Goal: Transaction & Acquisition: Book appointment/travel/reservation

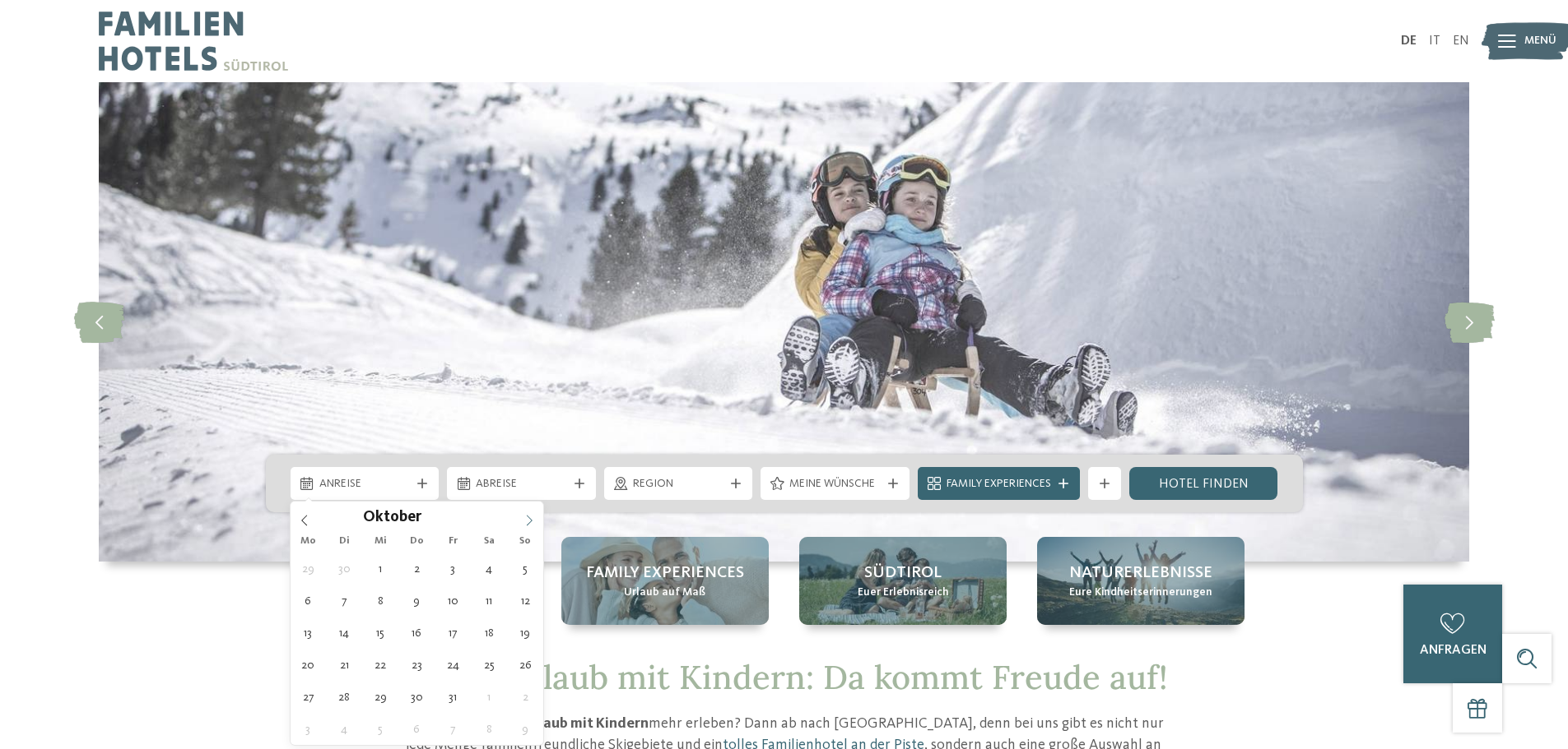
click at [532, 519] on icon at bounding box center [529, 521] width 12 height 12
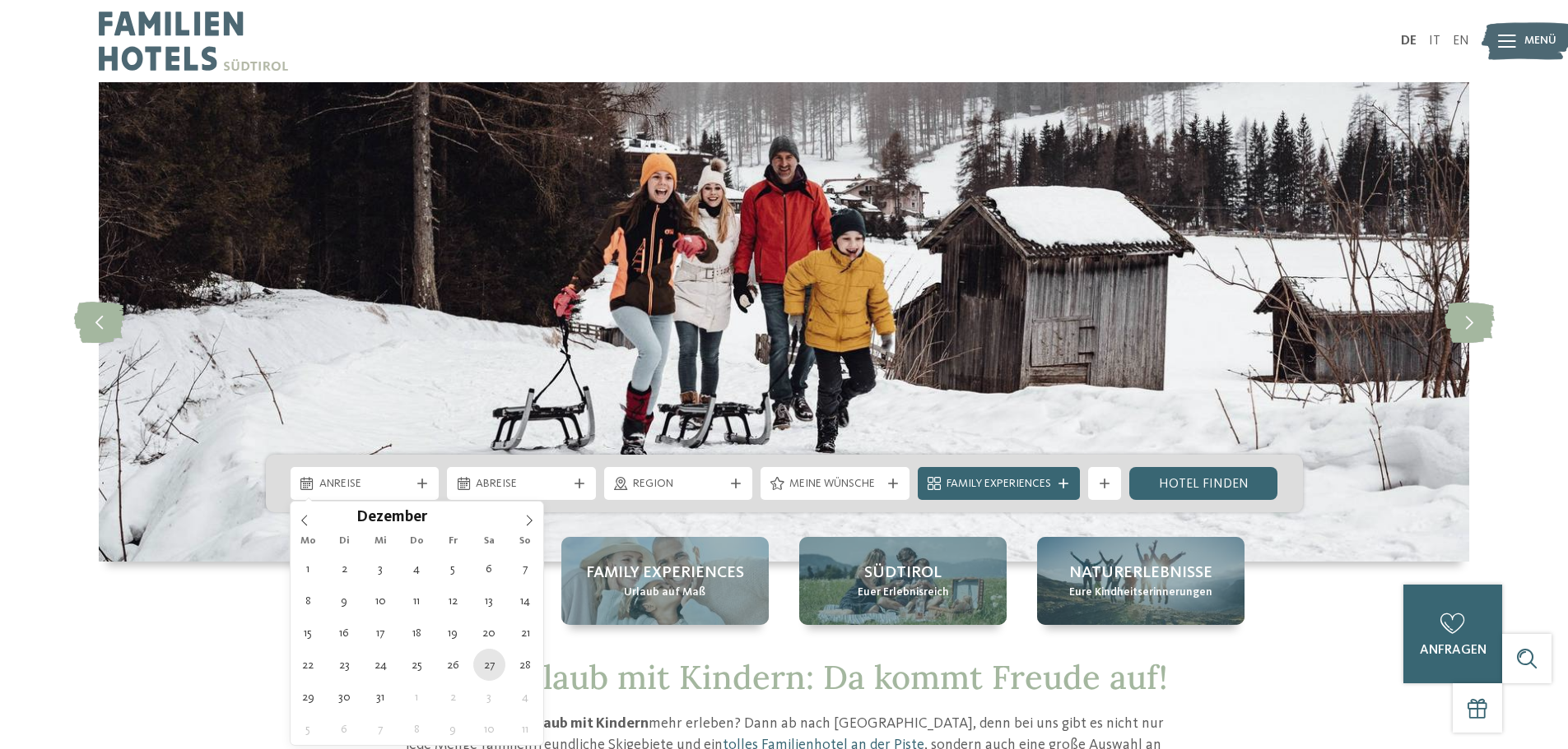
type div "27.12.2025"
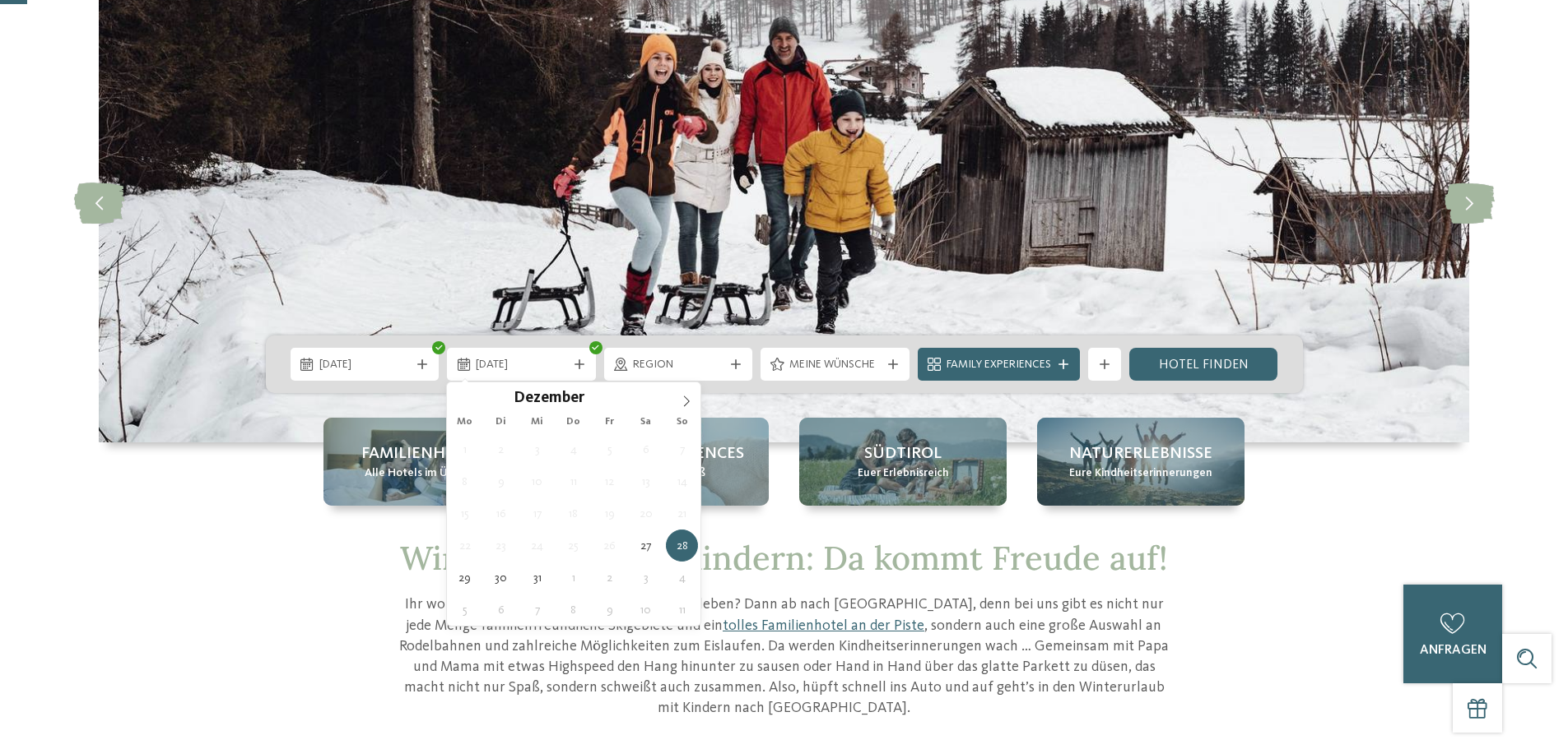
scroll to position [165, 0]
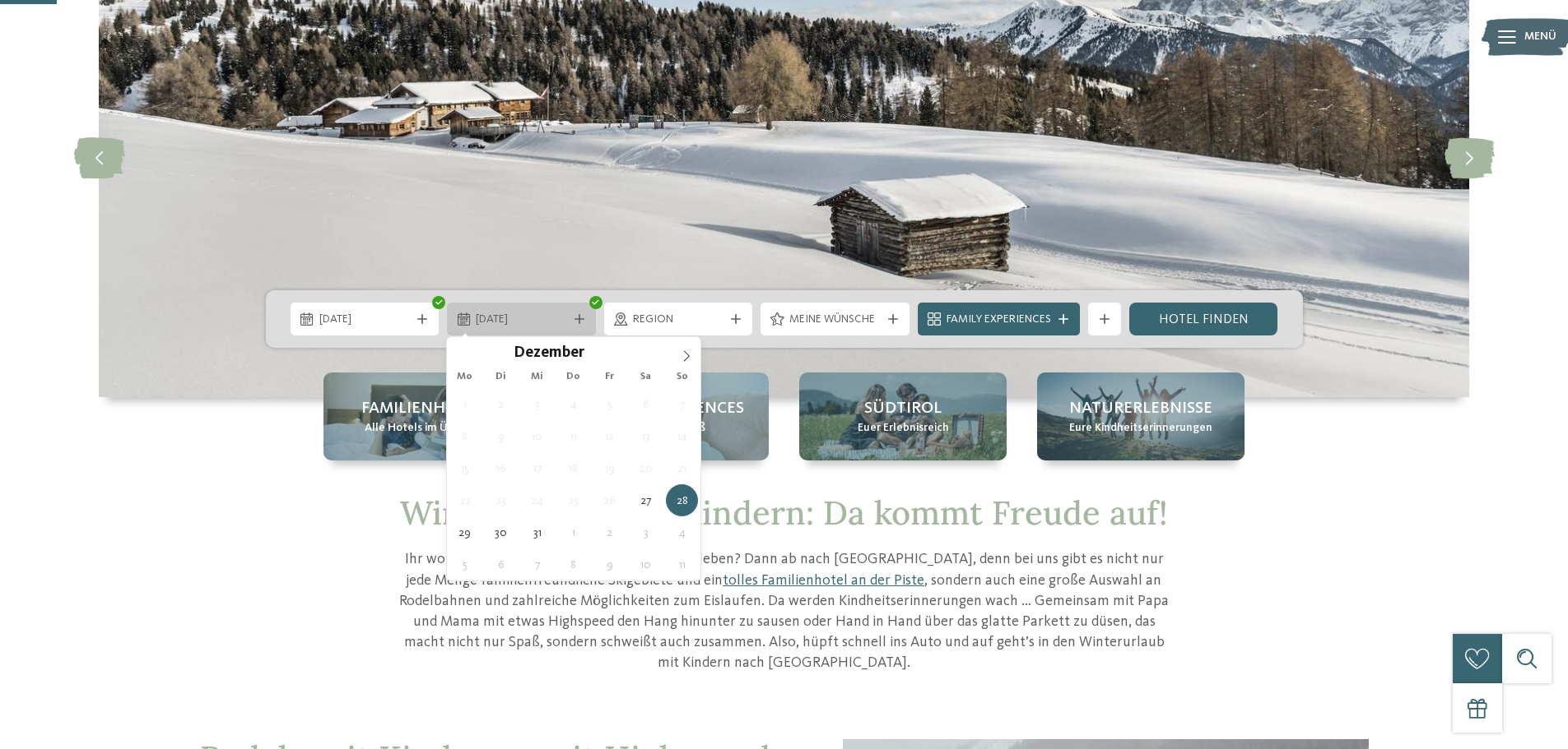
click at [563, 320] on span "28.12.2025" at bounding box center [521, 321] width 91 height 17
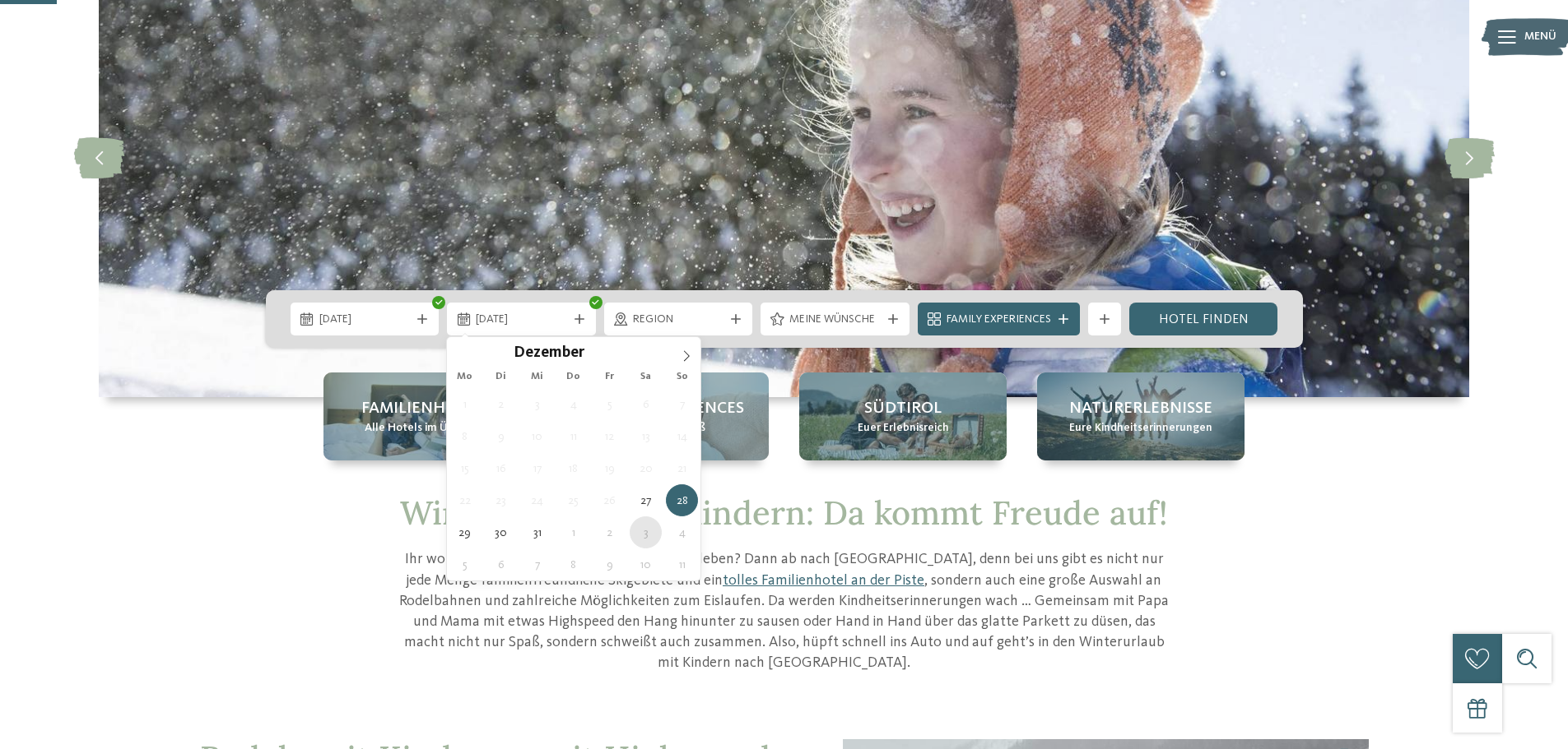
type div "03.01.2026"
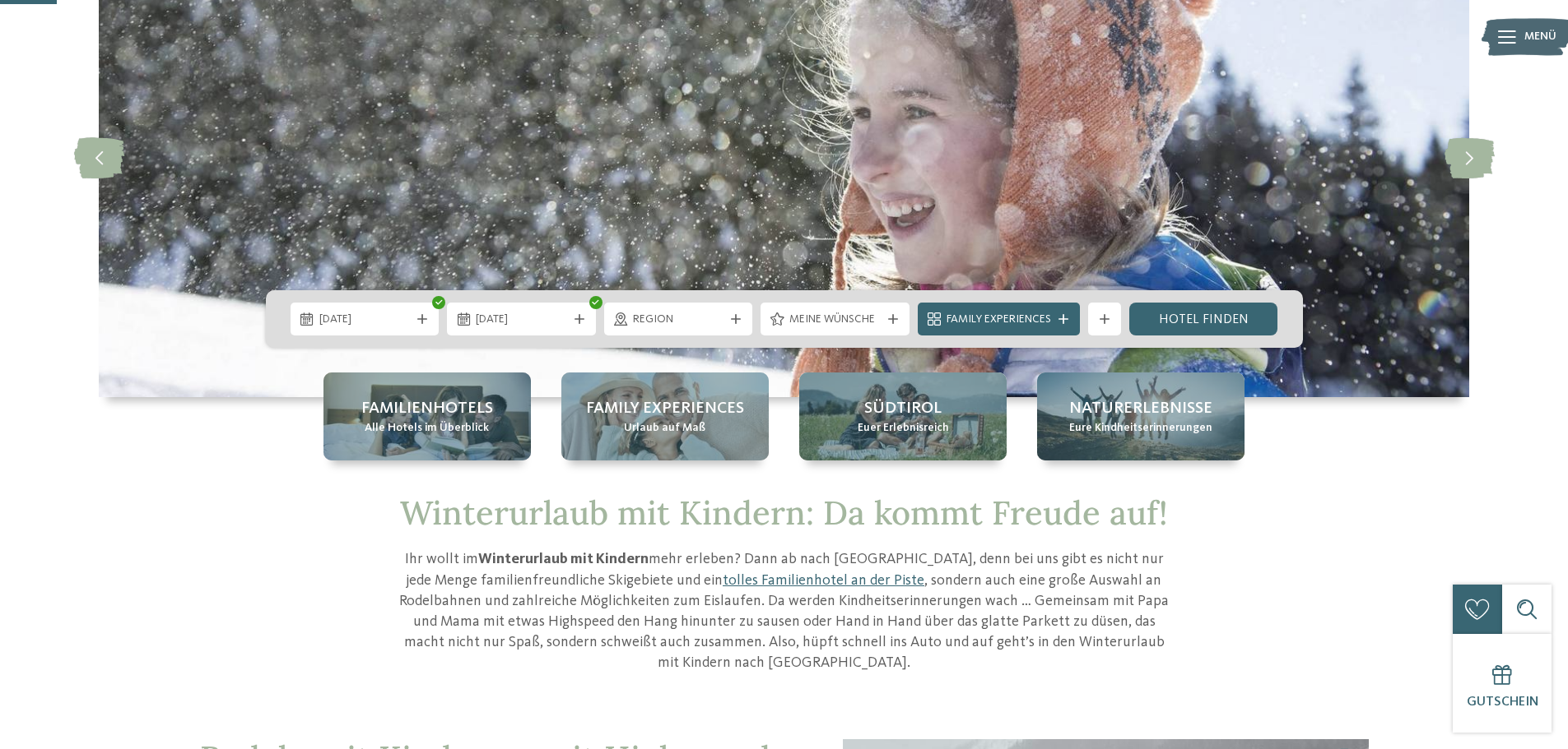
click at [227, 574] on div "Winterurlaub mit Kindern: Da kommt Freude auf! Ihr wollt im Winterurlaub mit Ki…" at bounding box center [784, 583] width 1119 height 180
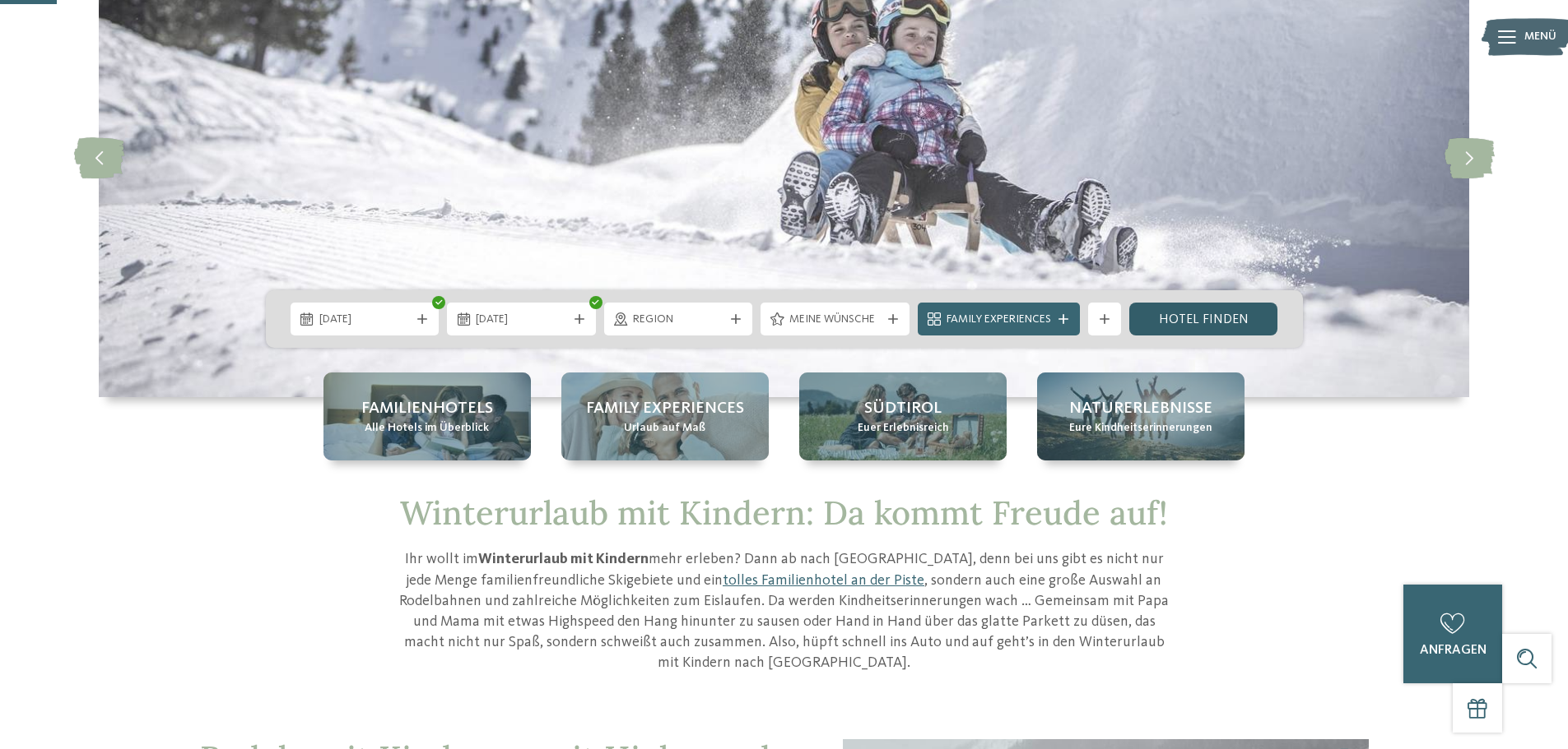
click at [1182, 320] on link "Hotel finden" at bounding box center [1204, 319] width 149 height 33
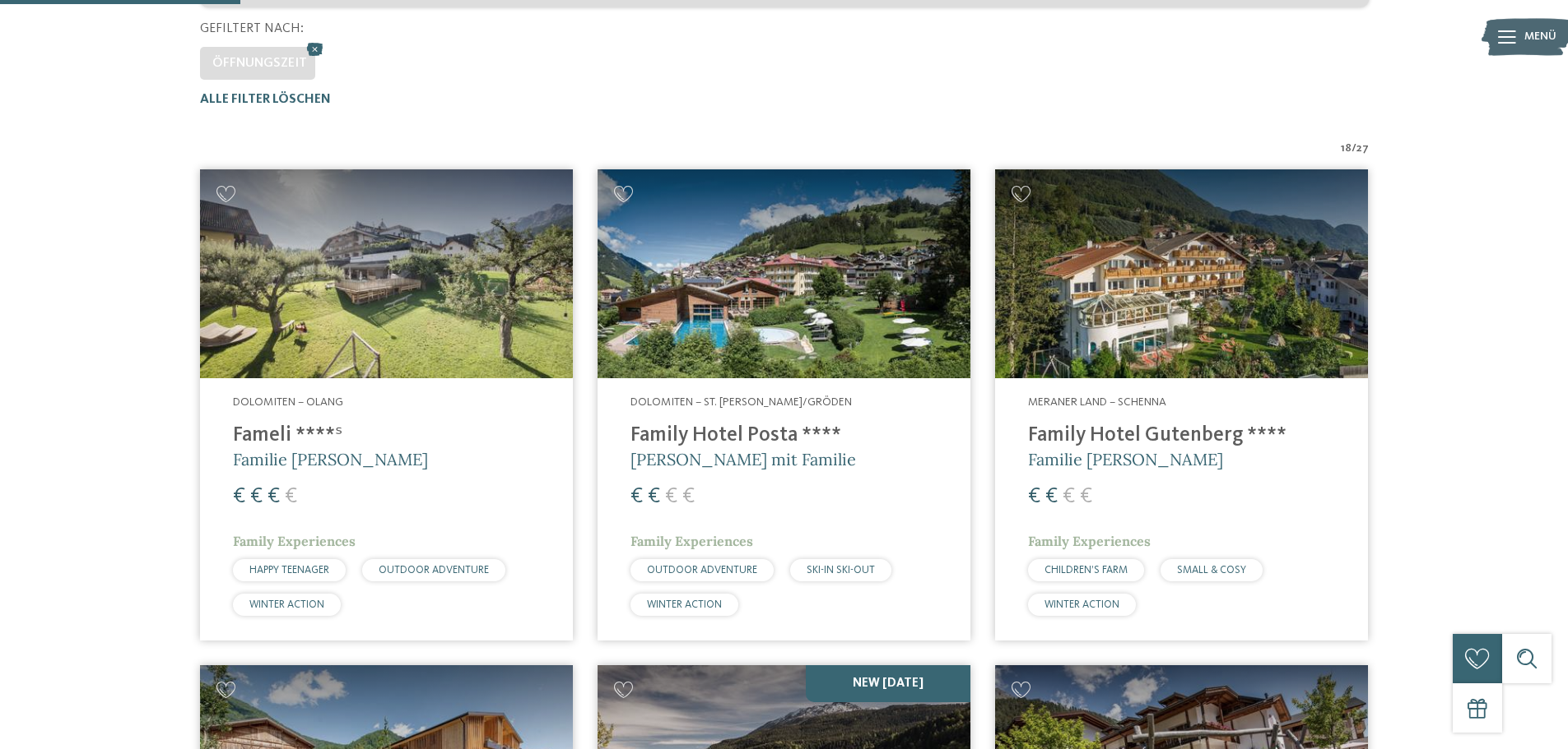
scroll to position [211, 0]
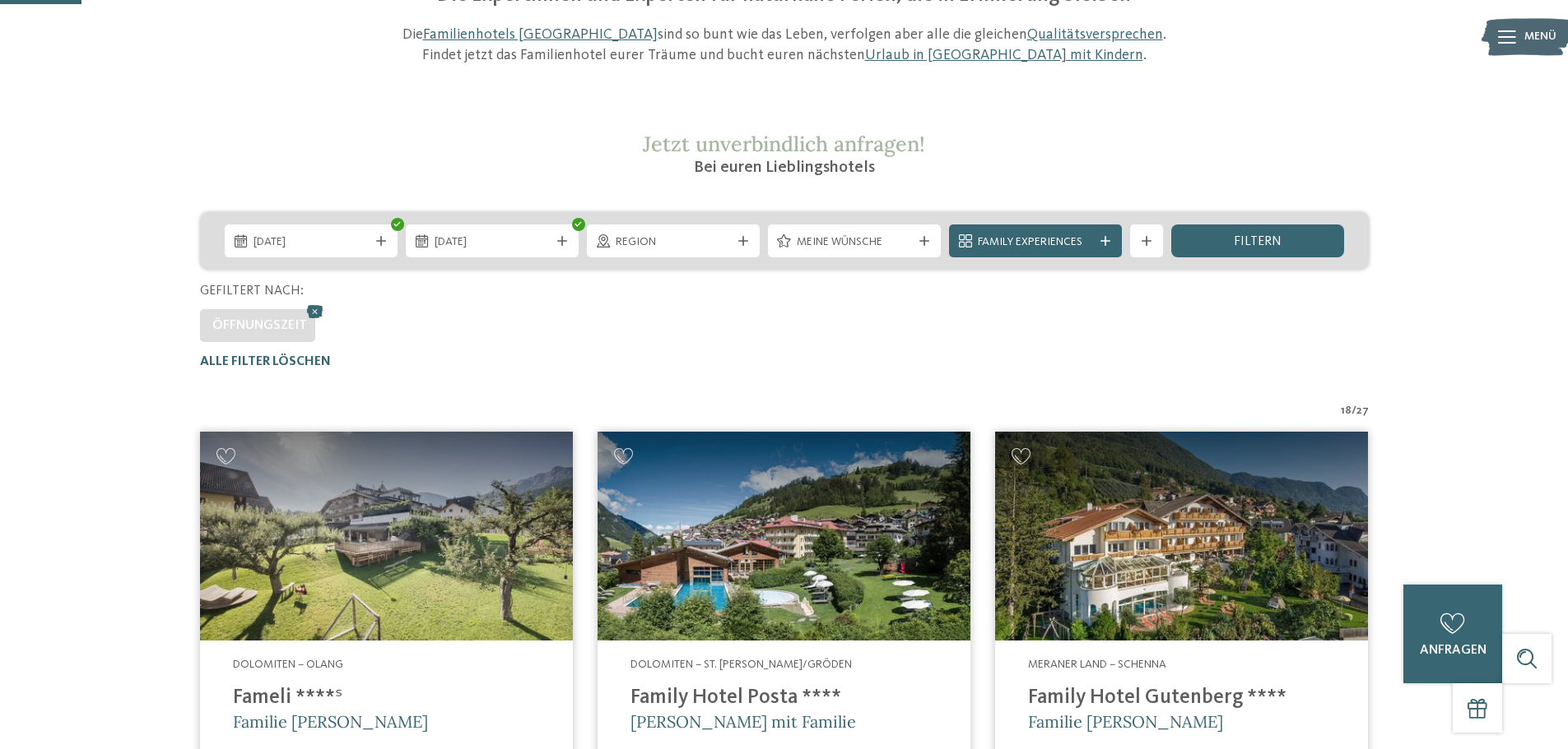
click at [783, 602] on img at bounding box center [784, 536] width 373 height 210
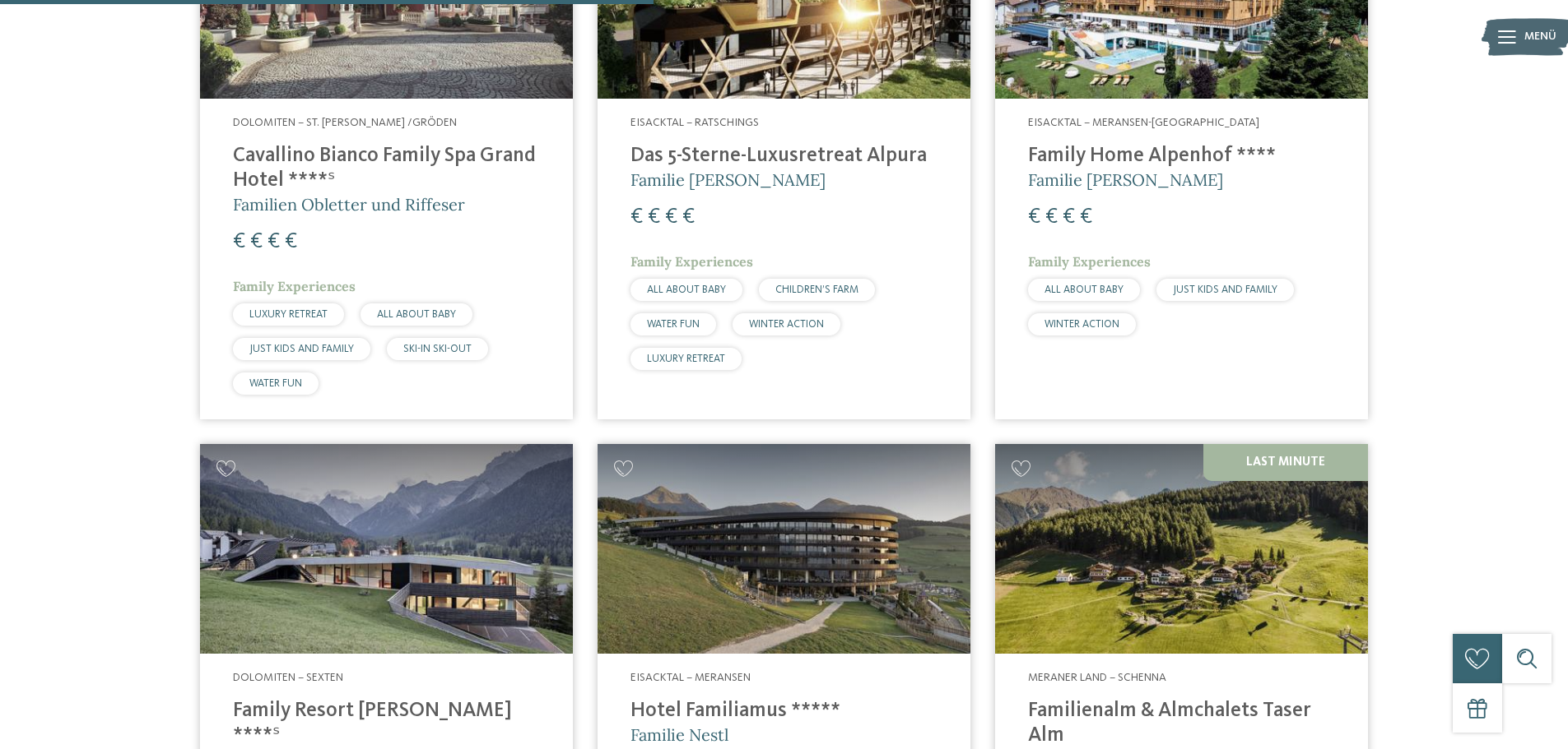
scroll to position [1938, 0]
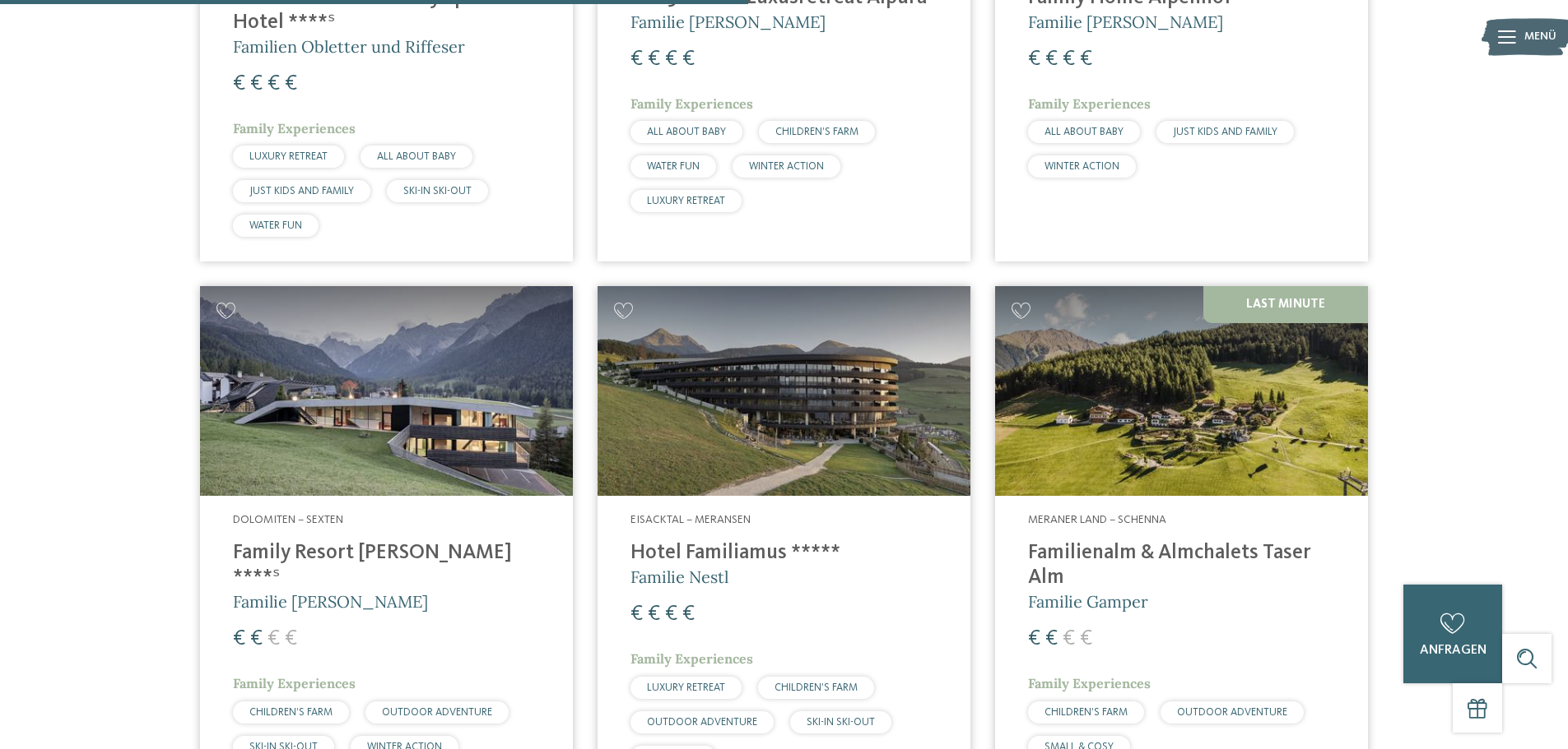
click at [365, 548] on h4 "Family Resort [PERSON_NAME] ****ˢ" at bounding box center [386, 566] width 307 height 49
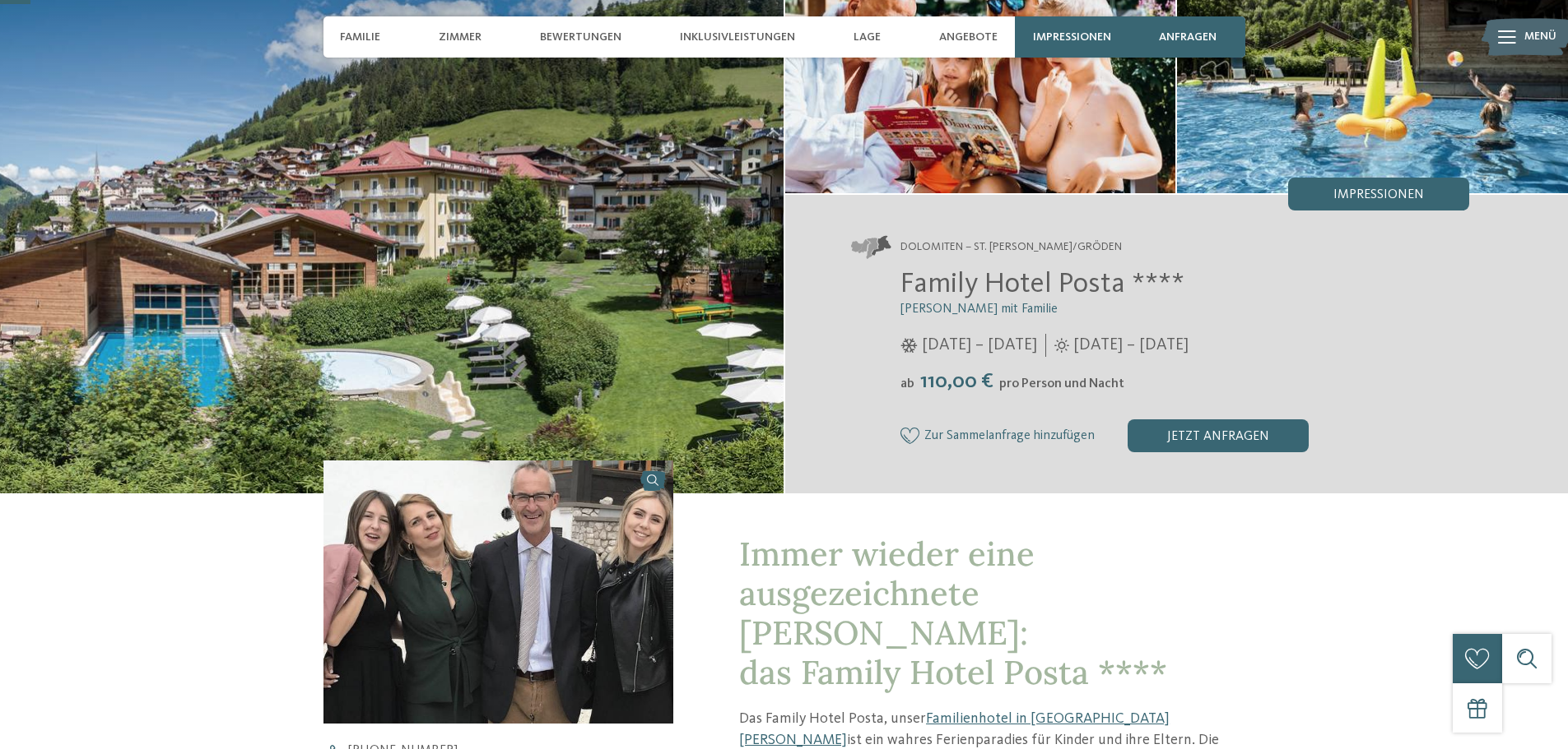
scroll to position [82, 0]
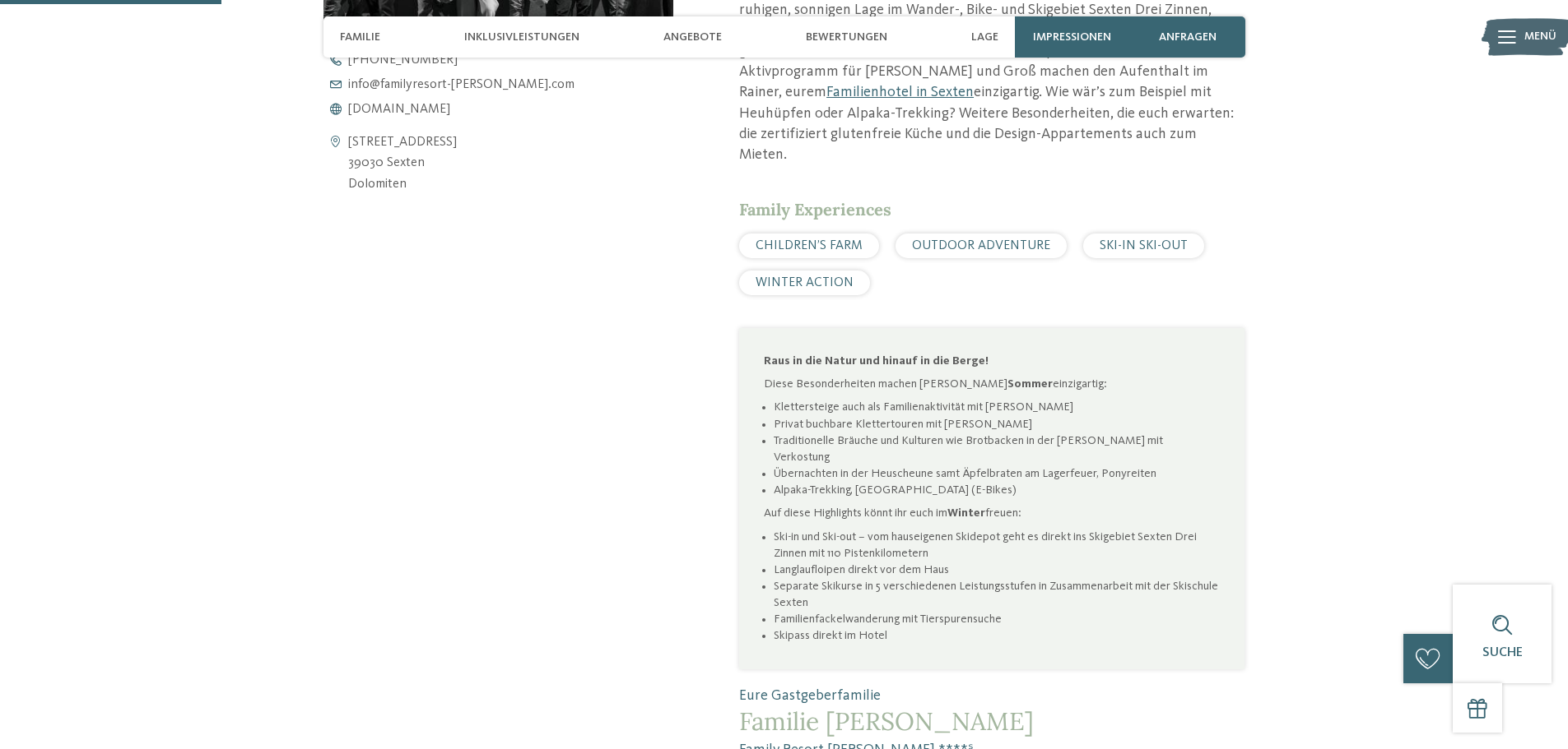
scroll to position [905, 0]
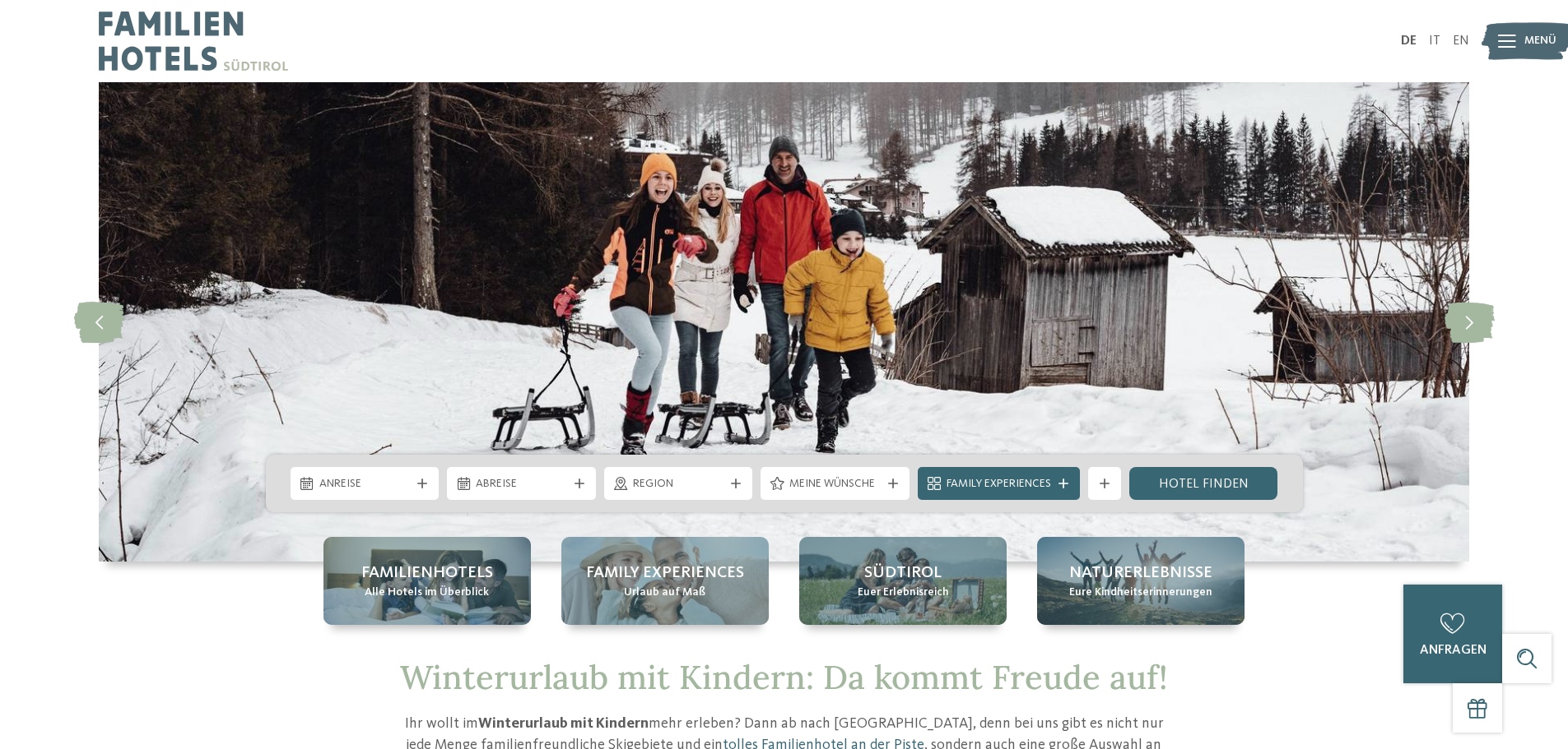
click at [364, 464] on div "Anreise Abreise" at bounding box center [784, 484] width 1037 height 58
click at [373, 481] on span "Anreise" at bounding box center [364, 485] width 91 height 17
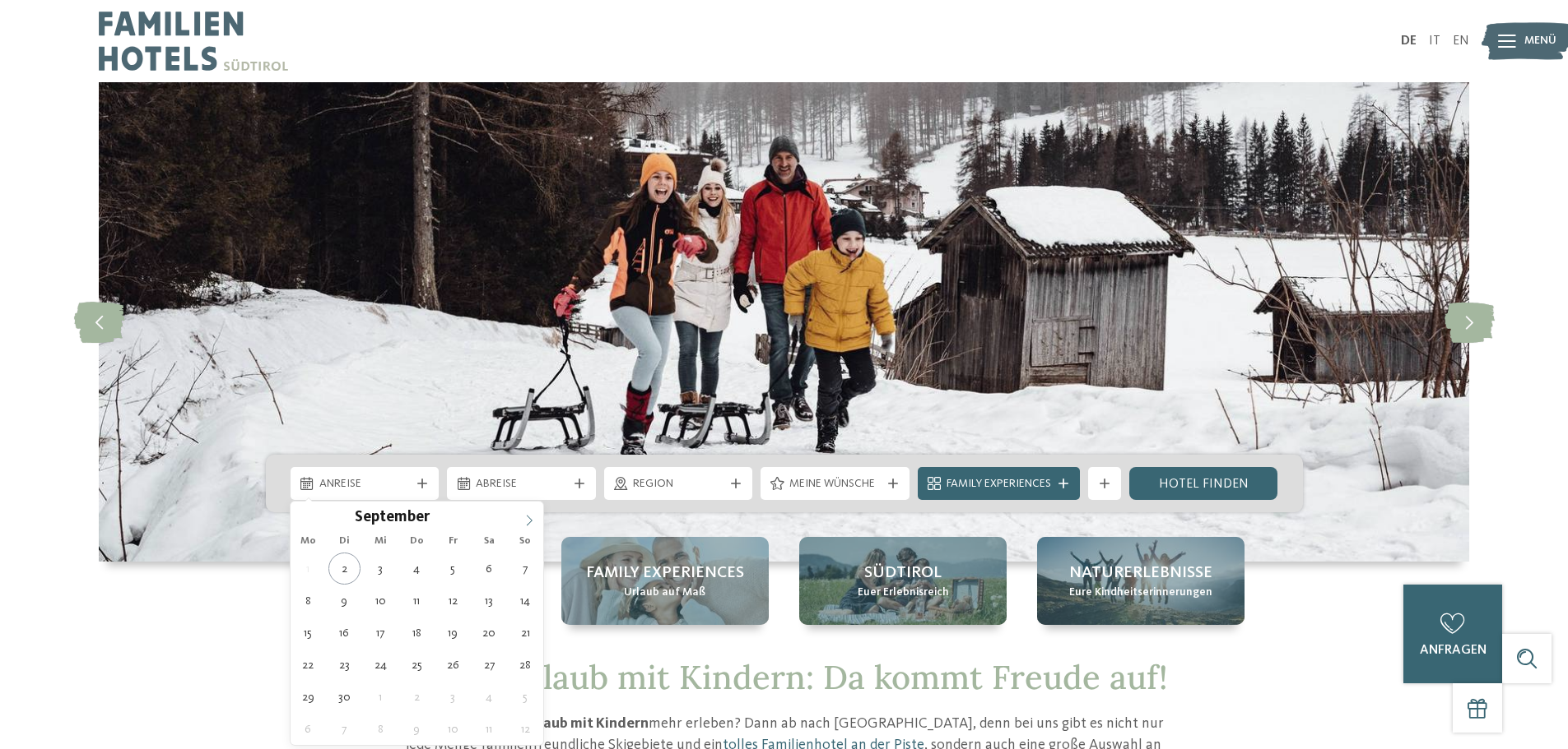
click at [525, 515] on icon at bounding box center [529, 521] width 12 height 12
type input "****"
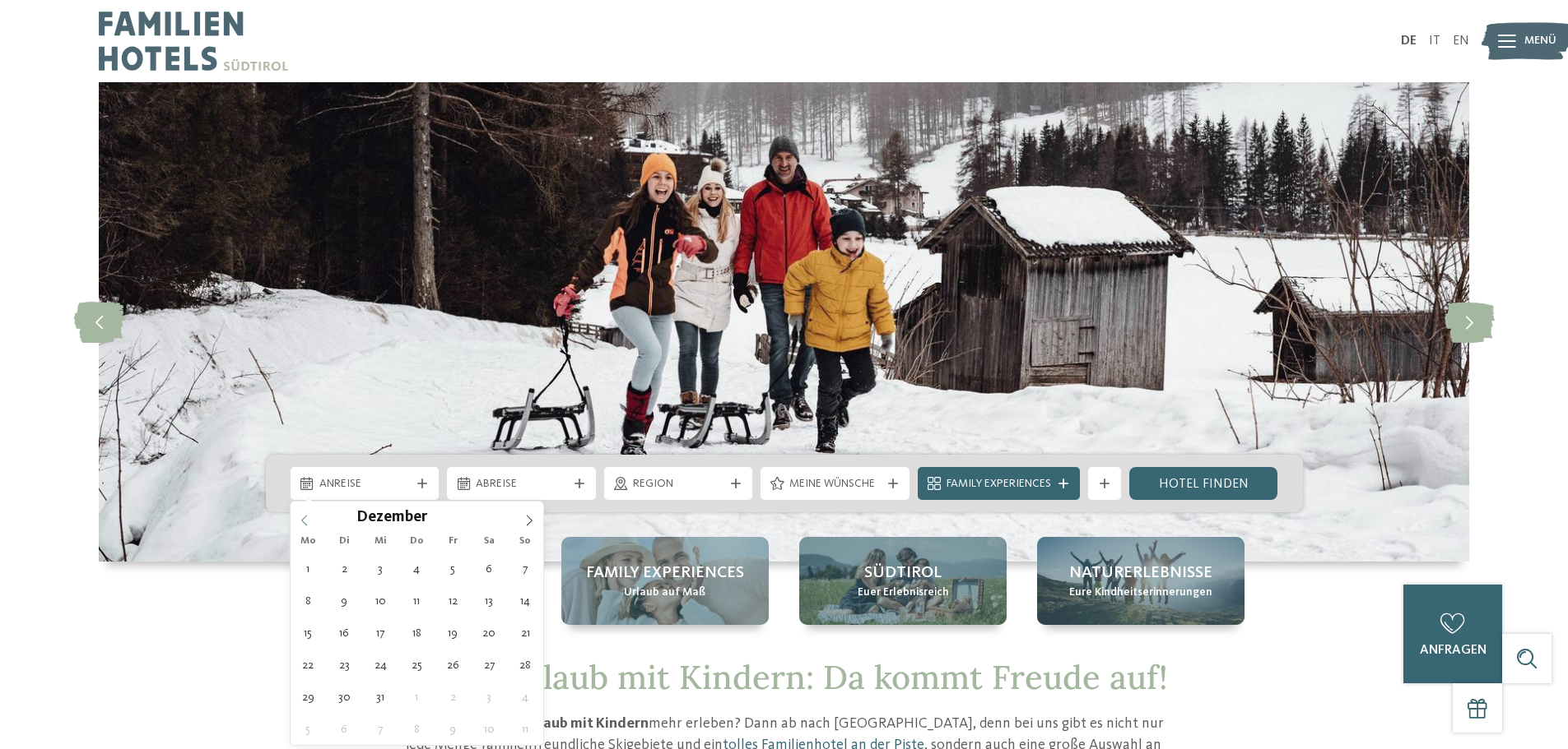
click at [304, 513] on span at bounding box center [304, 516] width 28 height 28
type div "27.12.2025"
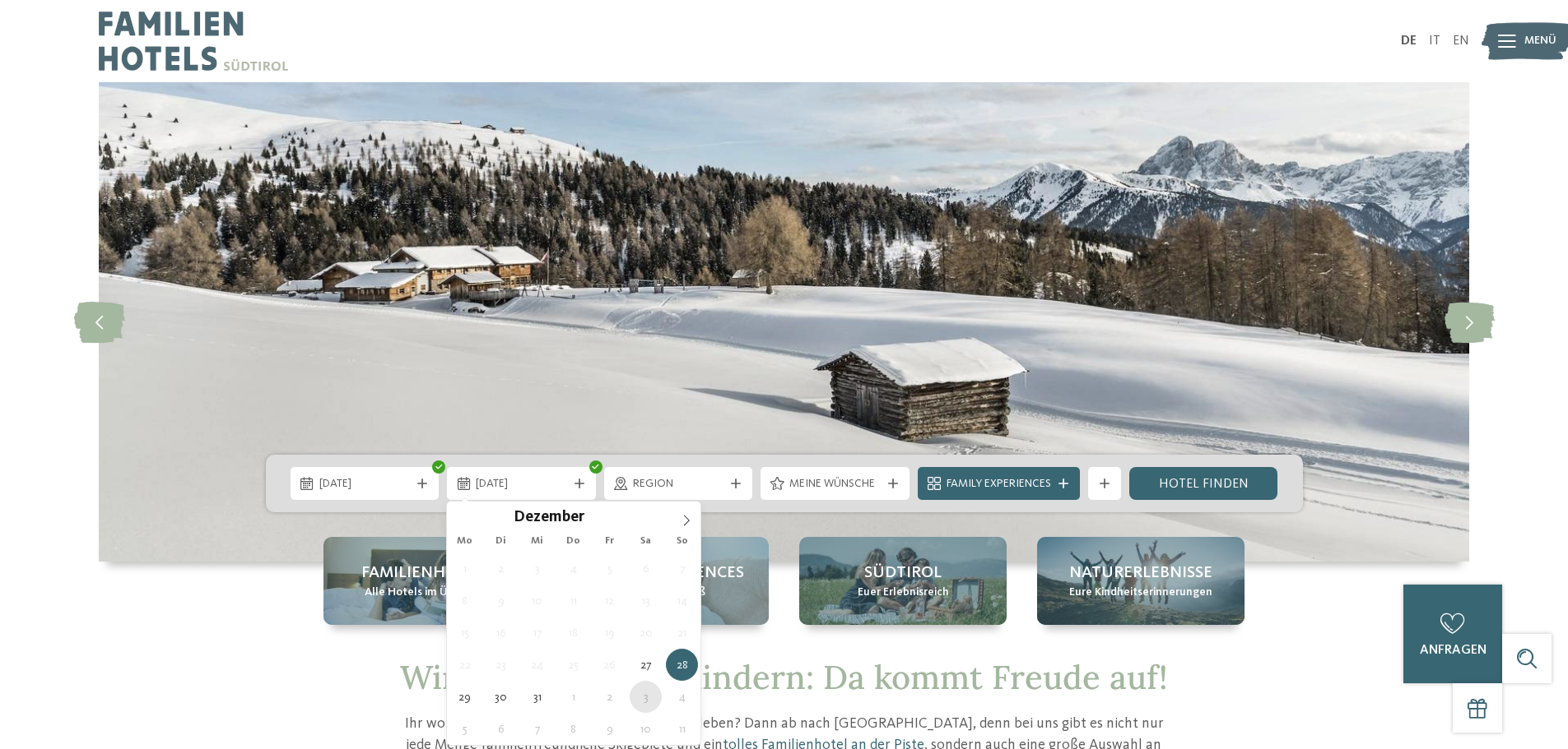
type div "03.01.2026"
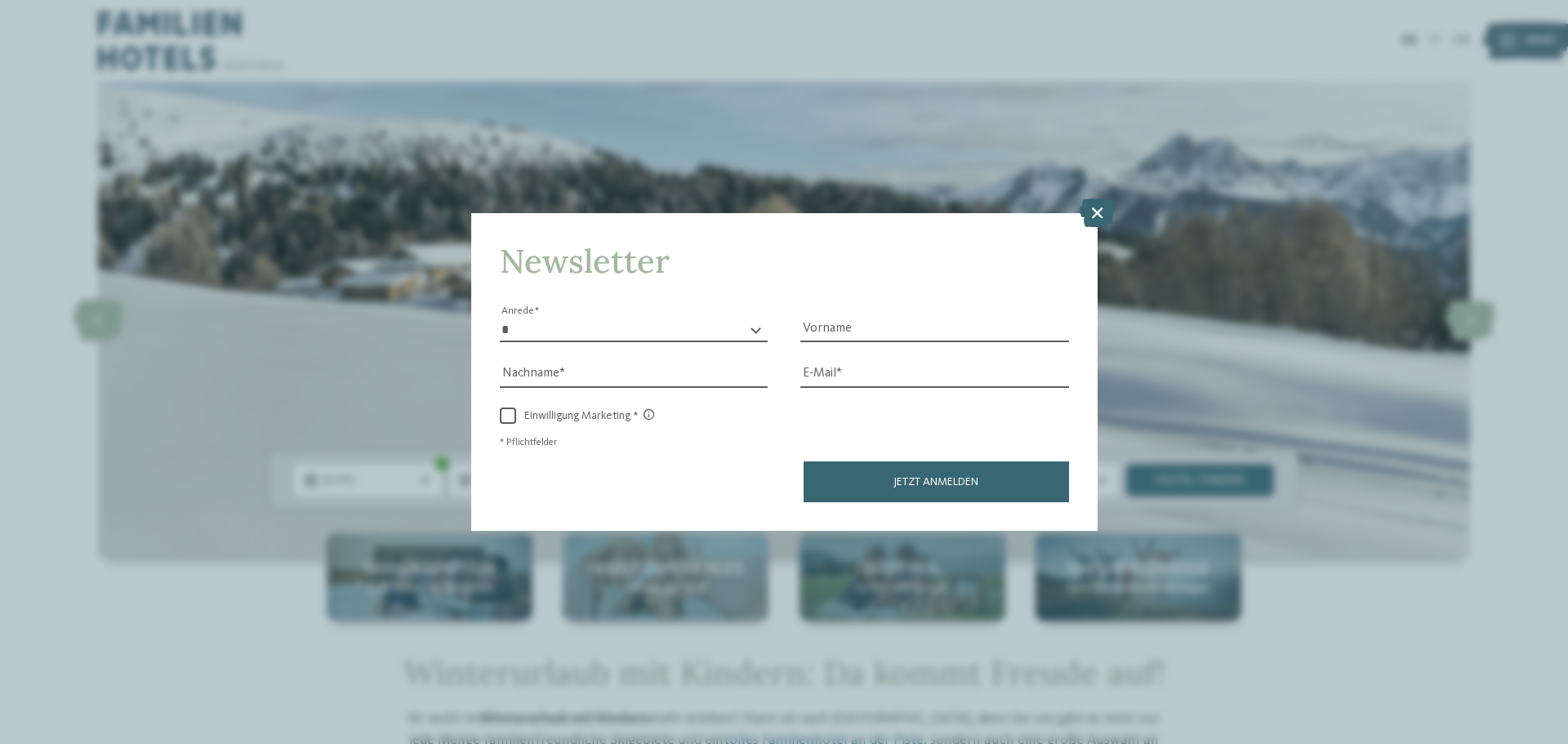
click at [1099, 211] on icon at bounding box center [1097, 213] width 35 height 28
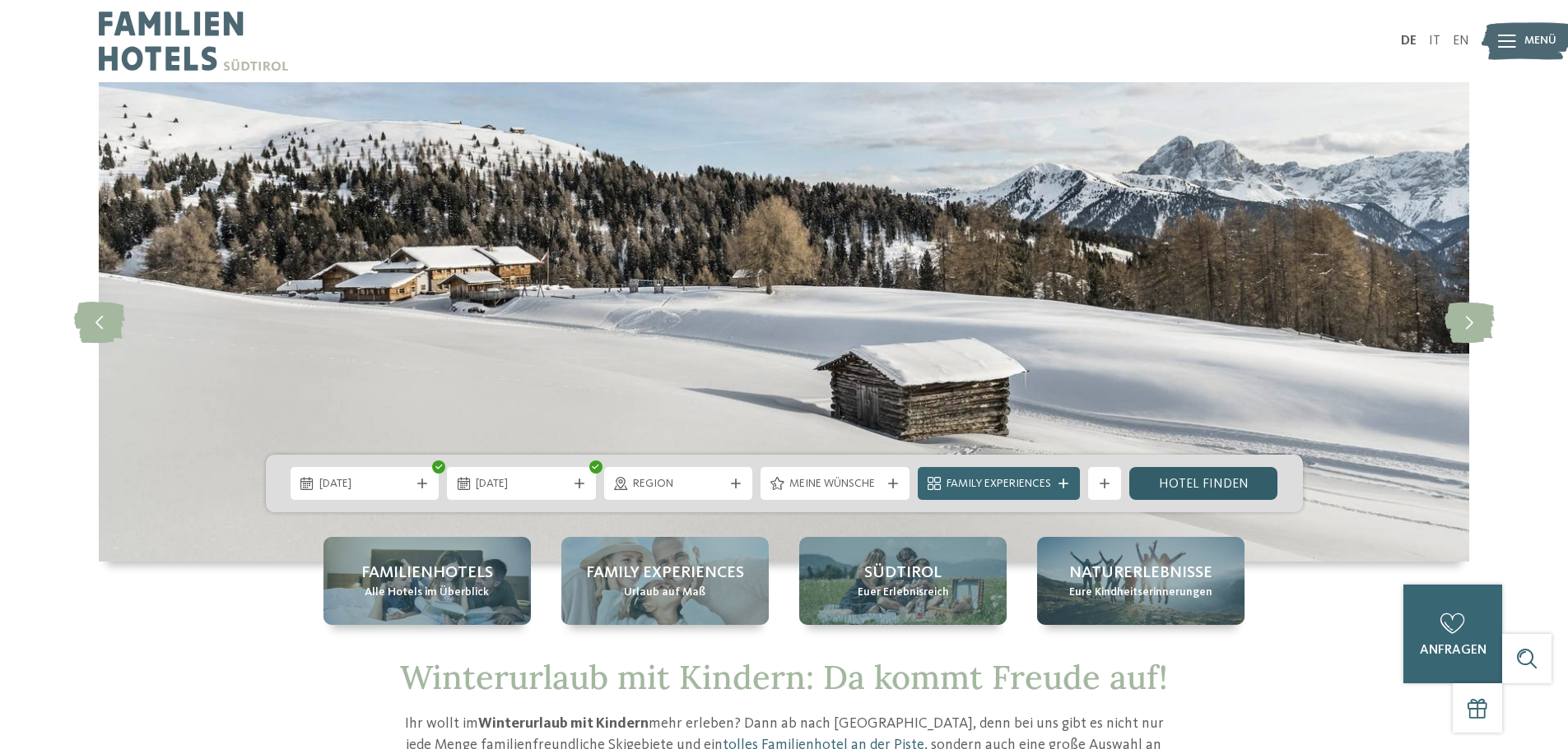
click at [1176, 476] on link "Hotel finden" at bounding box center [1204, 483] width 149 height 33
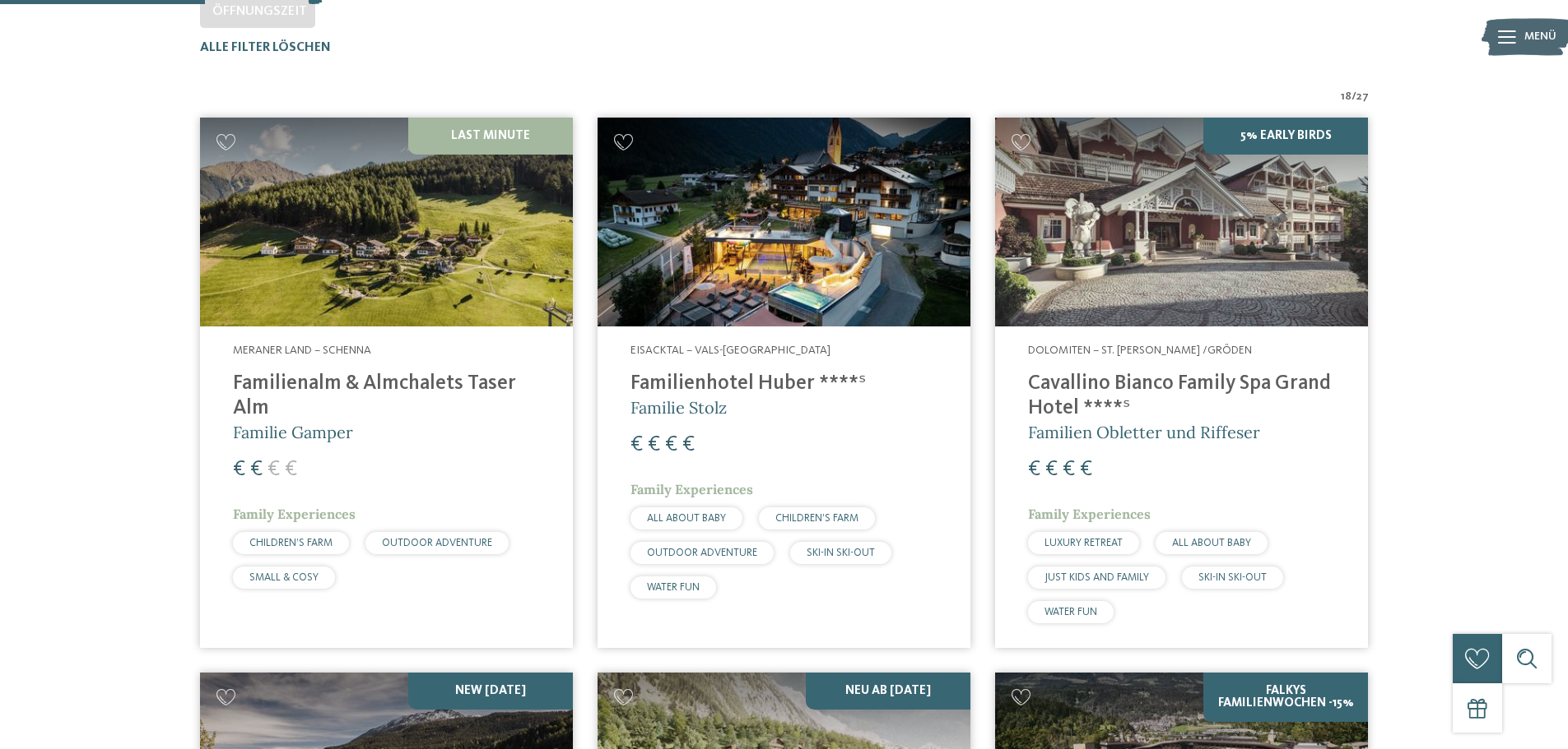
scroll to position [540, 0]
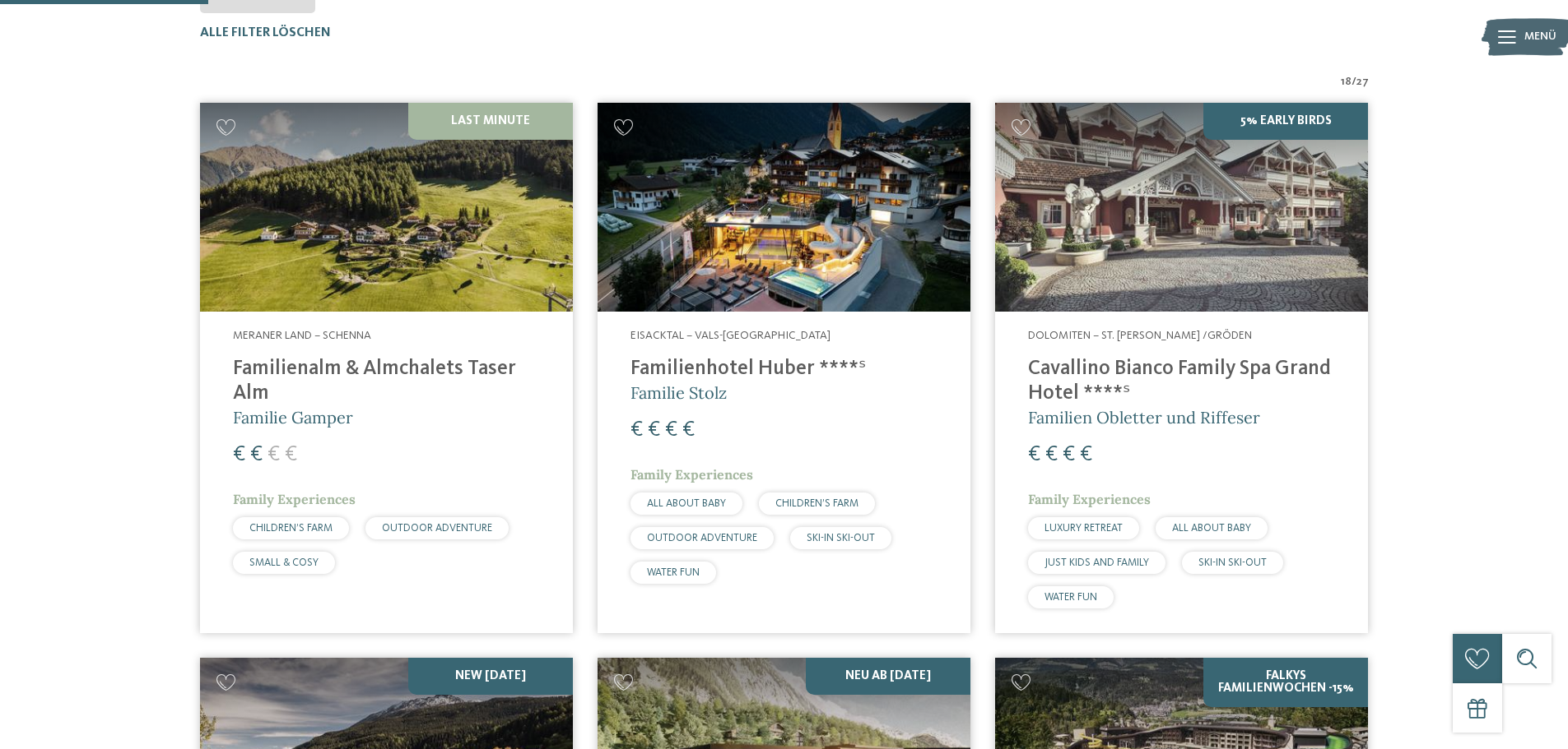
click at [418, 251] on img at bounding box center [386, 208] width 373 height 210
